Goal: Task Accomplishment & Management: Use online tool/utility

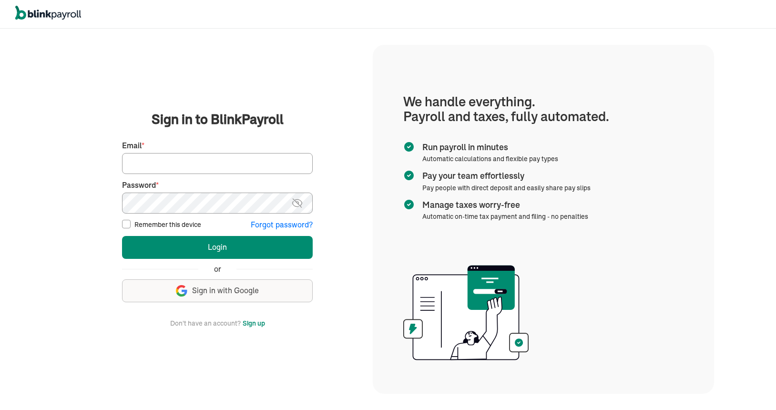
click at [128, 168] on input "Email *" at bounding box center [217, 163] width 191 height 21
click at [133, 166] on input "Email *" at bounding box center [217, 163] width 191 height 21
type input "[EMAIL_ADDRESS][DOMAIN_NAME]"
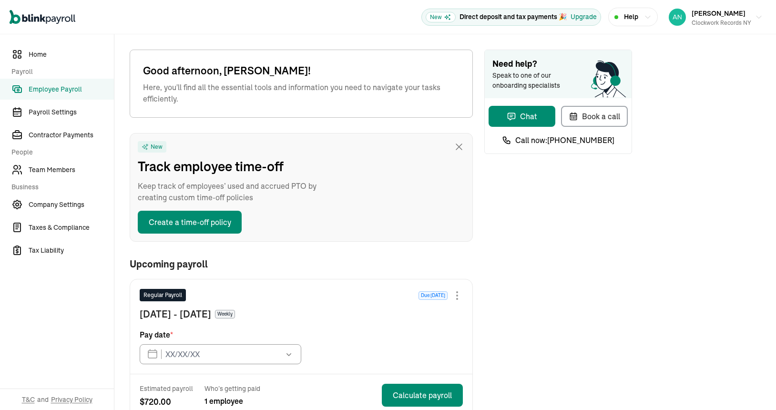
type input "[DATE]"
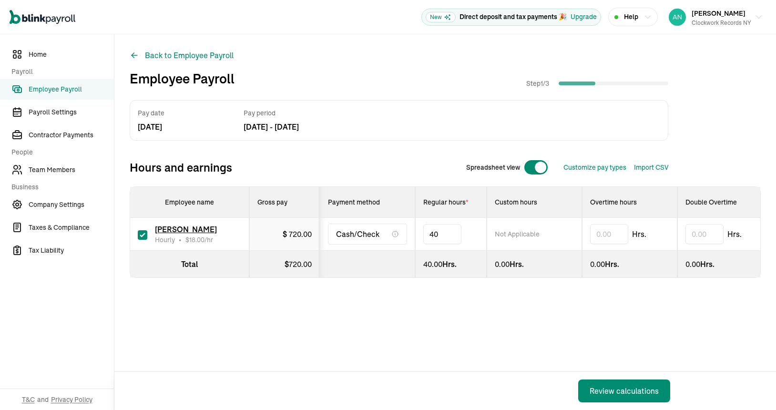
type input "4"
type input "30"
click at [601, 392] on div "Review calculations" at bounding box center [624, 390] width 69 height 11
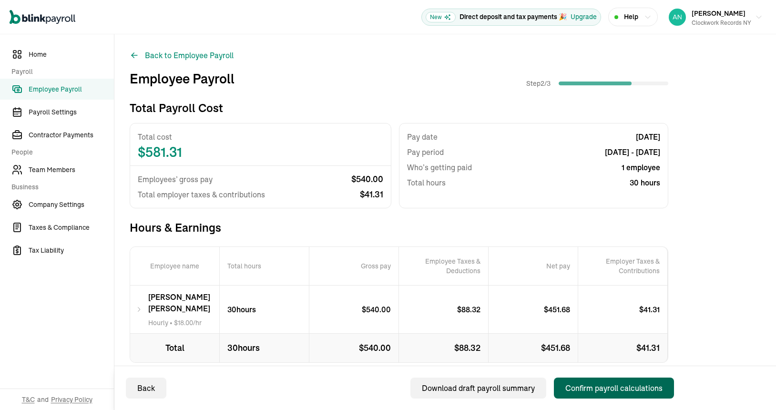
click at [601, 388] on div "Confirm payroll calculations" at bounding box center [613, 387] width 97 height 11
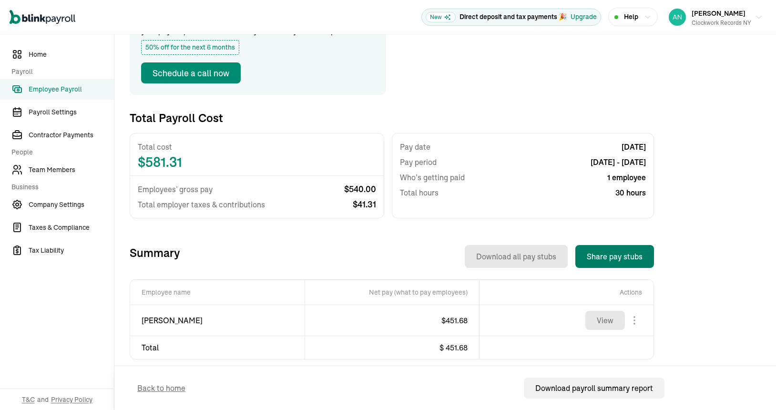
click at [614, 260] on button "Share pay stubs" at bounding box center [614, 256] width 79 height 23
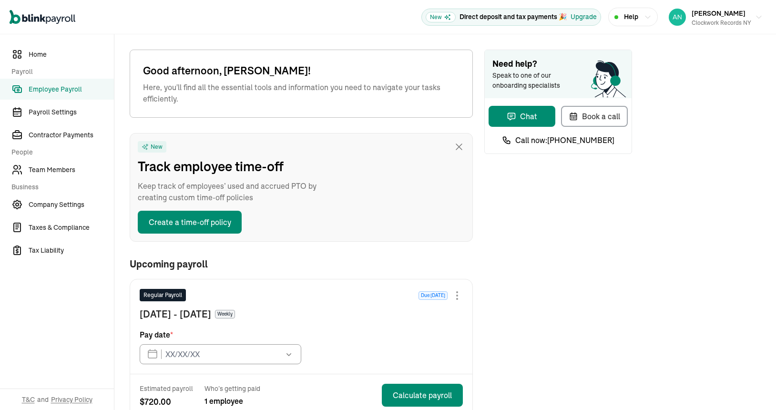
type input "[DATE]"
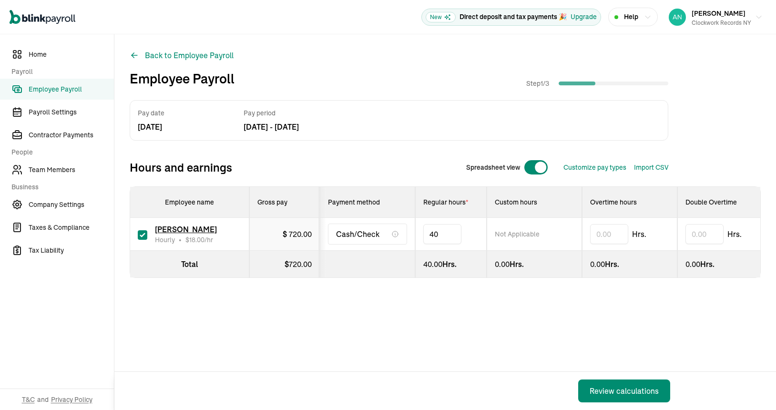
type input "4"
type input "30"
click at [601, 392] on div "Review calculations" at bounding box center [624, 390] width 69 height 11
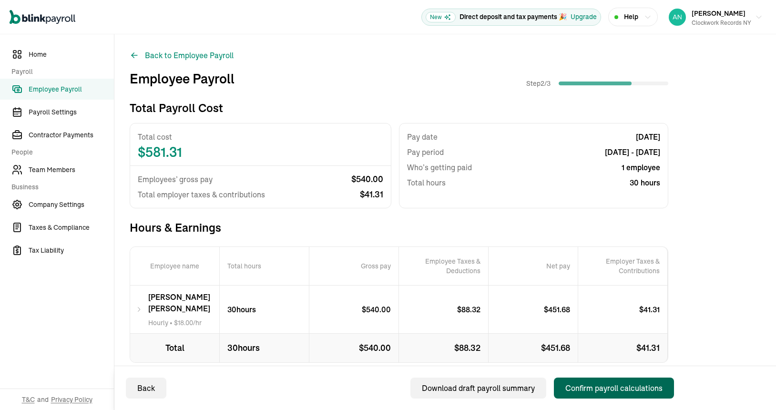
click at [601, 388] on div "Confirm payroll calculations" at bounding box center [613, 387] width 97 height 11
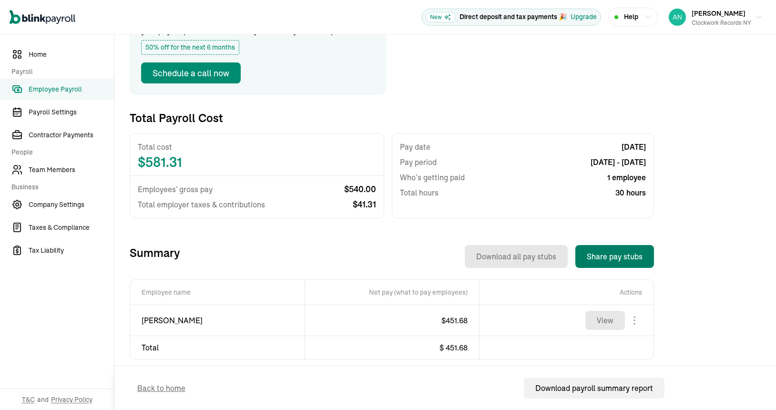
click at [614, 260] on button "Share pay stubs" at bounding box center [614, 256] width 79 height 23
